Goal: Find specific page/section: Find specific page/section

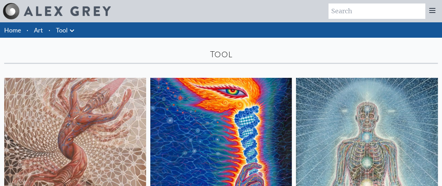
click at [353, 8] on input "search" at bounding box center [376, 10] width 97 height 15
type input "t"
type input "Queen"
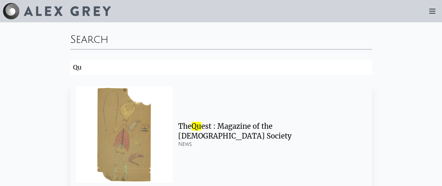
type input "Q"
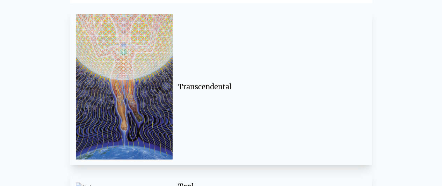
scroll to position [73, 0]
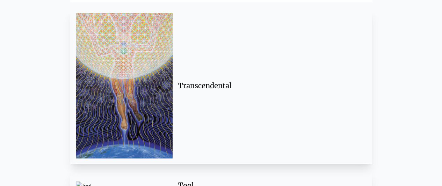
click at [164, 63] on img at bounding box center [124, 85] width 97 height 145
